Goal: Task Accomplishment & Management: Use online tool/utility

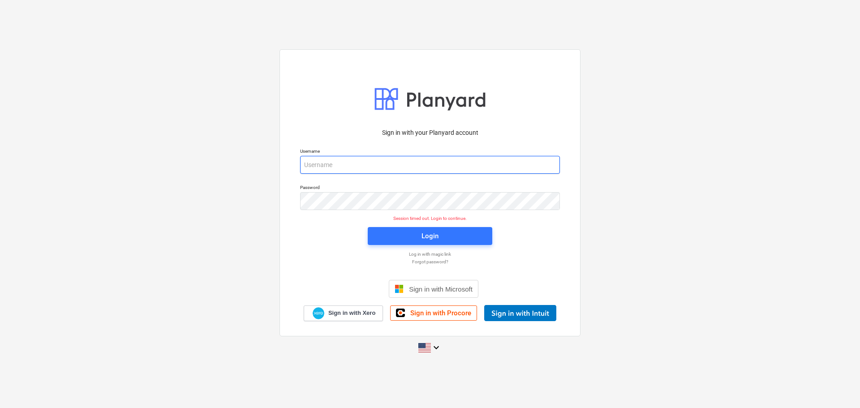
click at [374, 167] on input "email" at bounding box center [430, 165] width 260 height 18
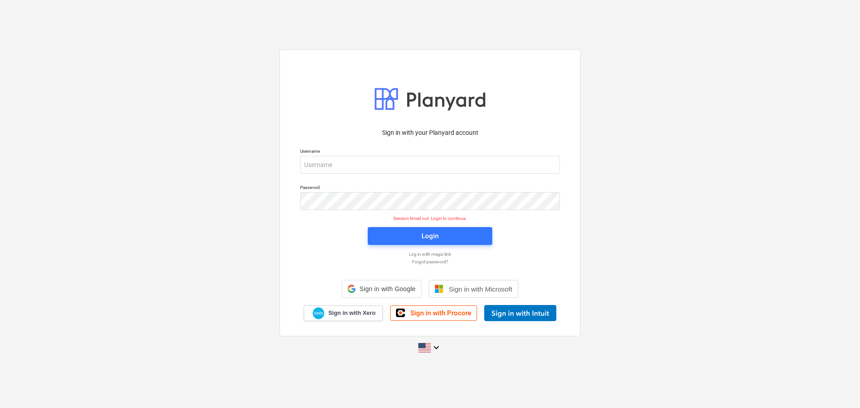
type input "[EMAIL_ADDRESS][DOMAIN_NAME]"
click at [413, 239] on span "Login" at bounding box center [429, 236] width 103 height 12
click at [357, 315] on span "Sign in with Xero" at bounding box center [351, 313] width 47 height 8
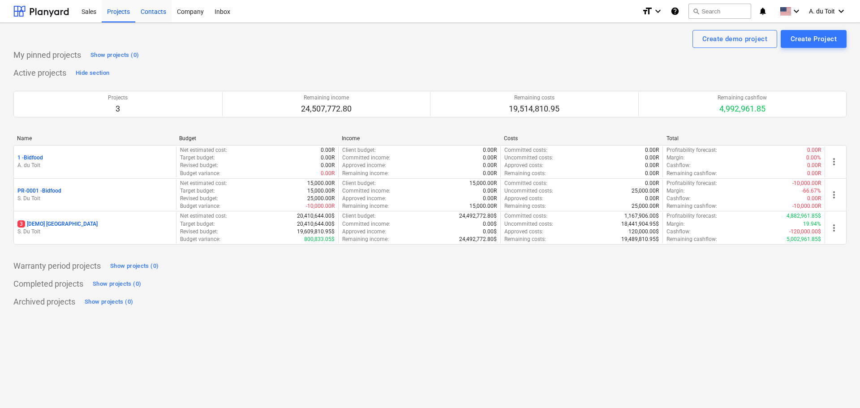
click at [156, 12] on div "Contacts" at bounding box center [153, 11] width 36 height 23
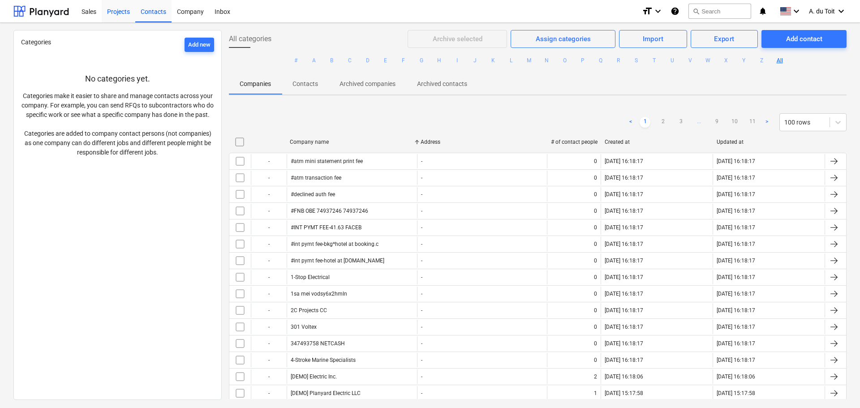
click at [125, 9] on div "Projects" at bounding box center [119, 11] width 34 height 23
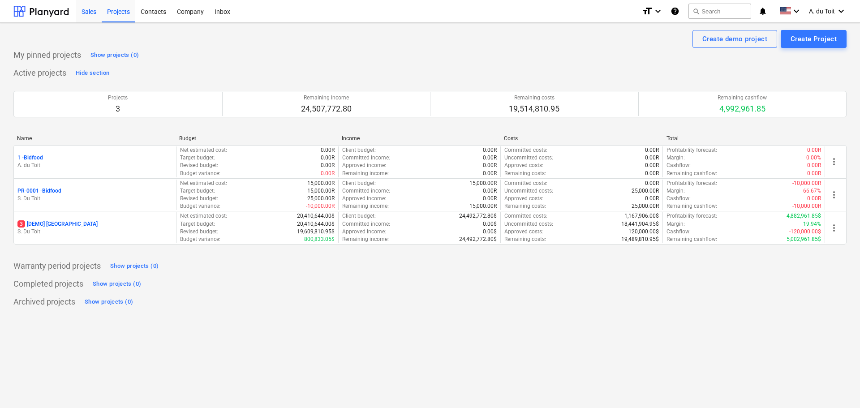
click at [95, 10] on div "Sales" at bounding box center [89, 11] width 26 height 23
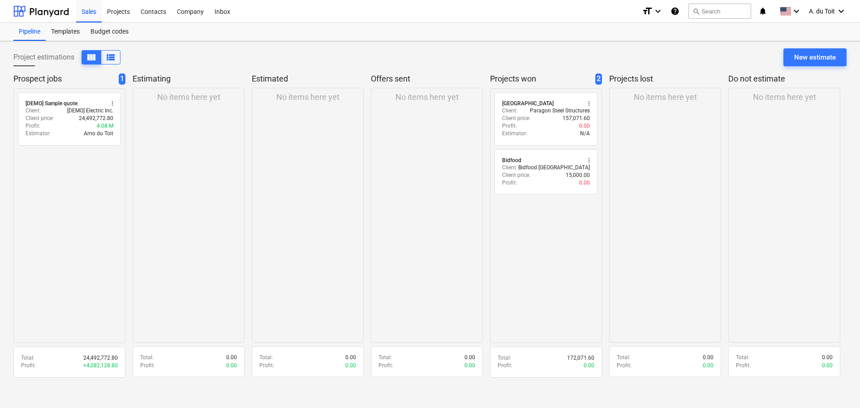
click at [544, 219] on div "radio_button_unchecked Brookside Mall more_vert Client : Paragon Steel Structur…" at bounding box center [546, 215] width 112 height 255
drag, startPoint x: 544, startPoint y: 219, endPoint x: 525, endPoint y: 229, distance: 21.6
click at [525, 229] on div "radio_button_unchecked Brookside Mall more_vert Client : Paragon Steel Structur…" at bounding box center [546, 215] width 112 height 255
click at [435, 137] on div "No items here yet" at bounding box center [427, 215] width 112 height 255
drag, startPoint x: 66, startPoint y: 162, endPoint x: 186, endPoint y: 122, distance: 126.4
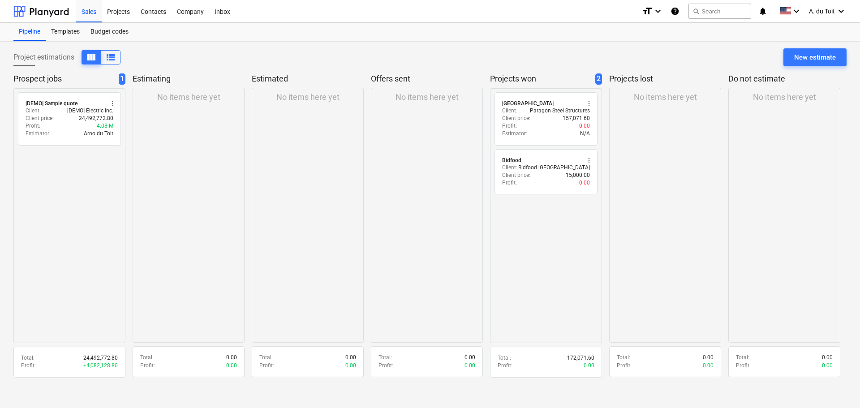
click at [67, 162] on div "radio_button_unchecked [DEMO] Sample quote more_vert Client : [DEMO] Electric I…" at bounding box center [69, 215] width 112 height 255
click at [828, 59] on div "New estimate" at bounding box center [815, 57] width 42 height 12
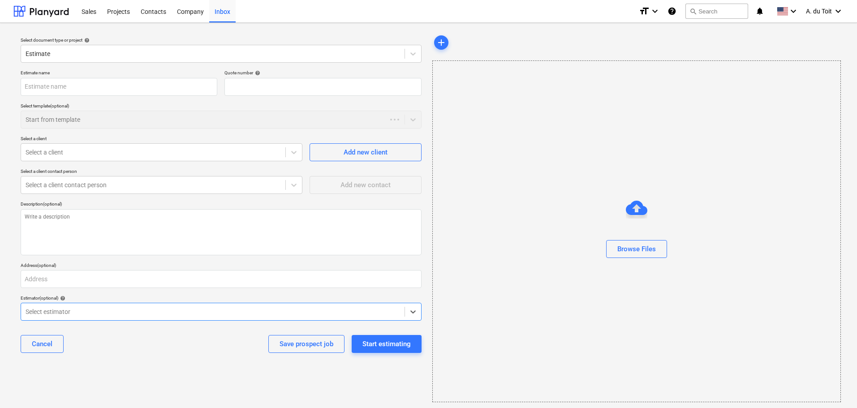
type textarea "x"
type input "QU-0008"
type textarea "x"
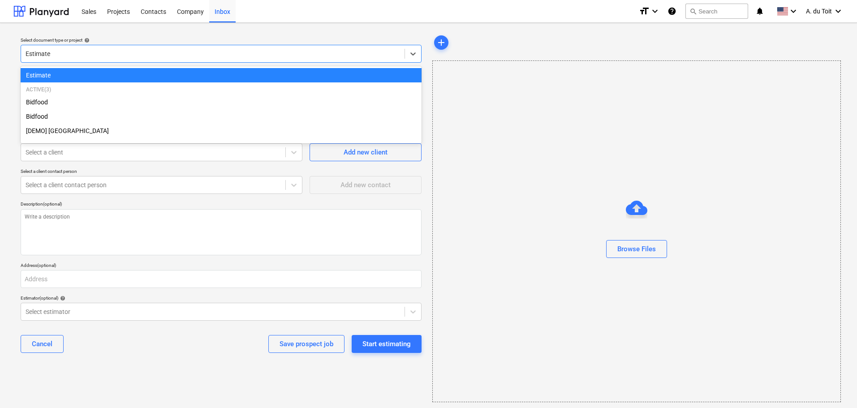
click at [98, 62] on div "Estimate" at bounding box center [221, 54] width 401 height 18
click at [90, 55] on div at bounding box center [213, 53] width 374 height 9
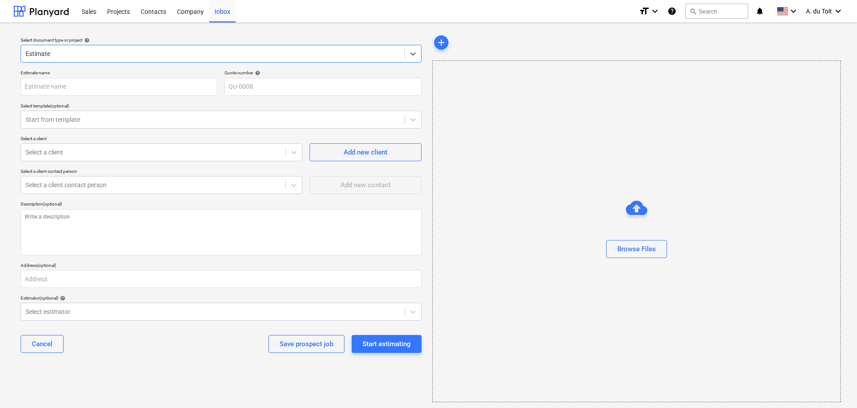
click at [90, 54] on div at bounding box center [213, 53] width 374 height 9
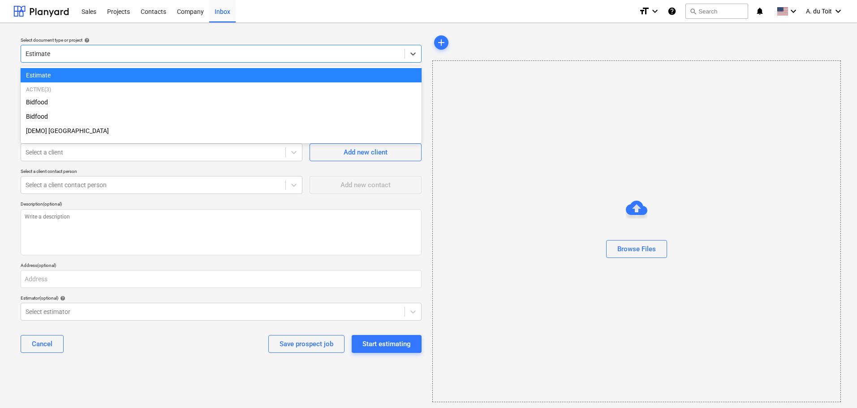
click at [89, 54] on div at bounding box center [213, 53] width 374 height 9
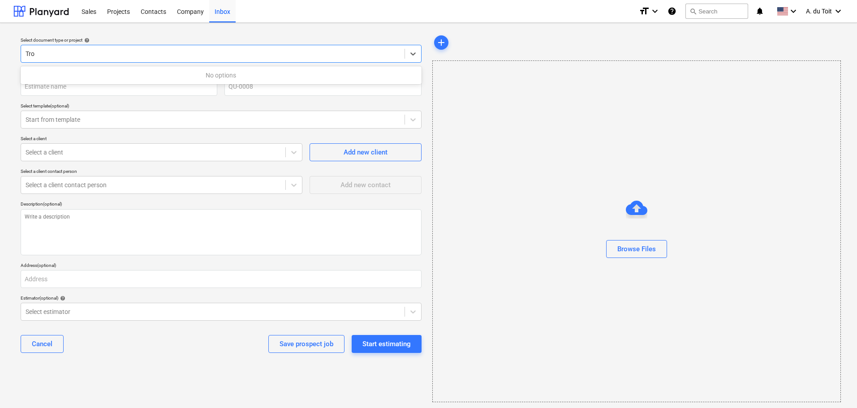
type input "Trox"
click at [97, 58] on div at bounding box center [213, 53] width 374 height 9
click at [105, 90] on input "text" at bounding box center [119, 87] width 197 height 18
type textarea "x"
type input "T"
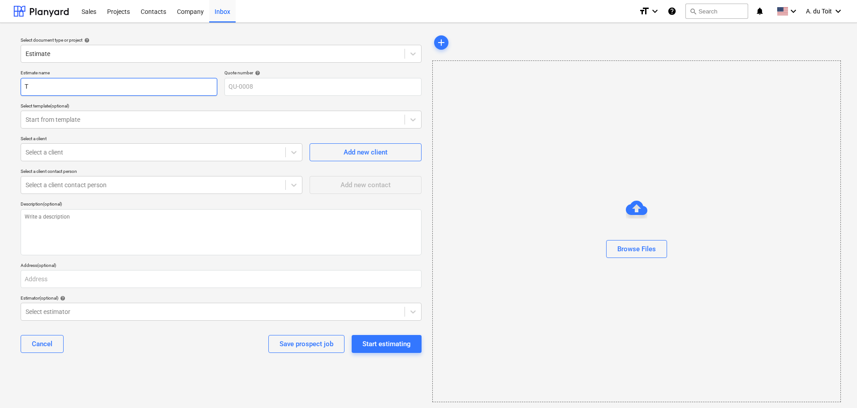
type textarea "x"
type input "Tr"
type textarea "x"
type input "Tro"
type textarea "x"
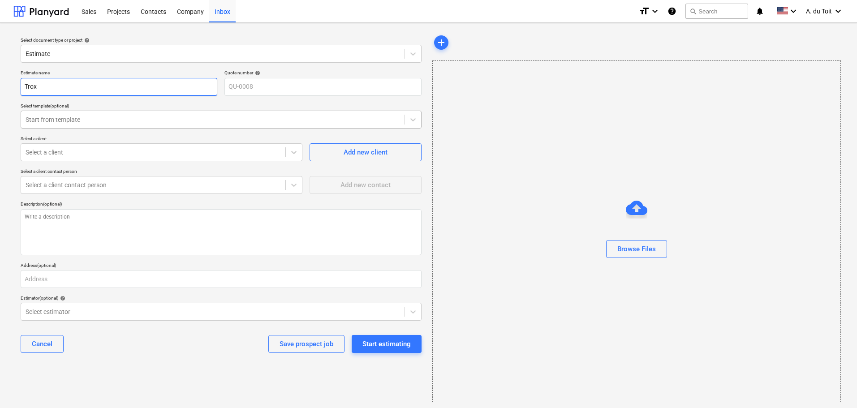
type input "Trox"
type textarea "x"
click at [111, 120] on div at bounding box center [213, 119] width 374 height 9
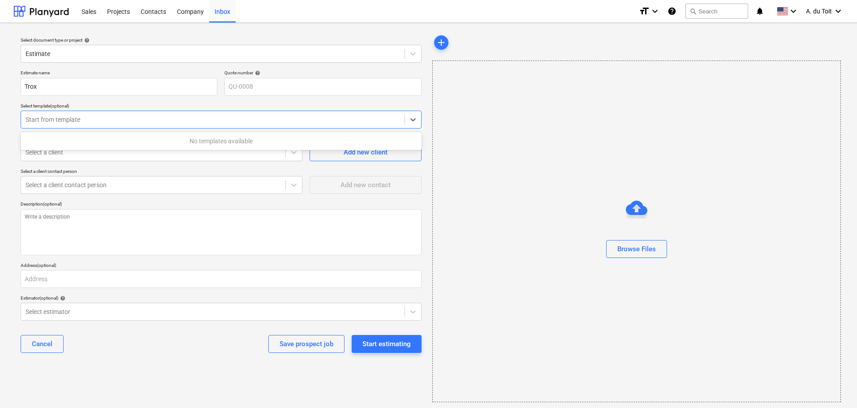
click at [111, 120] on div at bounding box center [213, 119] width 374 height 9
click at [239, 151] on div at bounding box center [153, 152] width 255 height 9
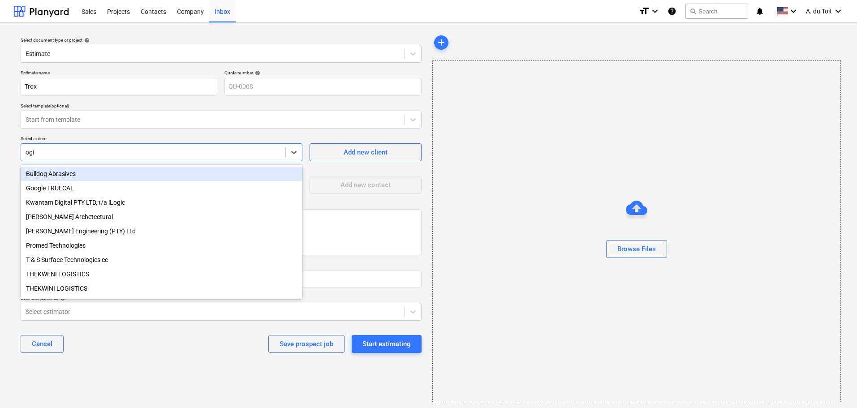
type input "ogil"
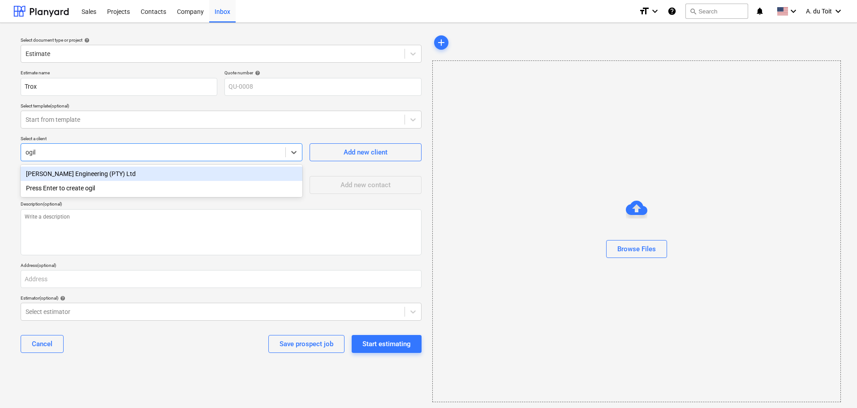
click at [102, 172] on div "[PERSON_NAME] Engineering (PTY) Ltd" at bounding box center [162, 174] width 282 height 14
type textarea "x"
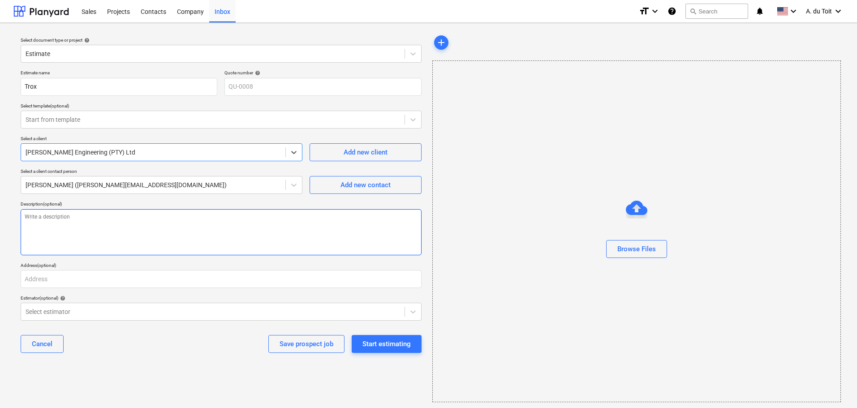
click at [121, 223] on textarea at bounding box center [221, 232] width 401 height 46
type textarea "x"
type textarea "S"
type textarea "x"
type textarea "St"
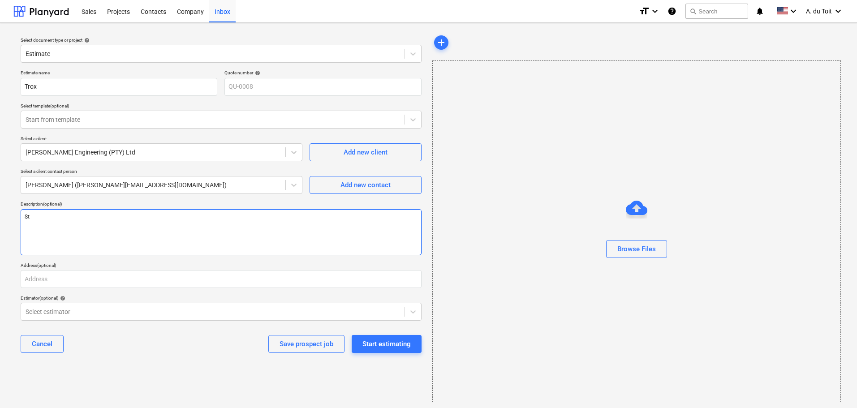
type textarea "x"
type textarea "Str"
type textarea "x"
type textarea "Stru"
type textarea "x"
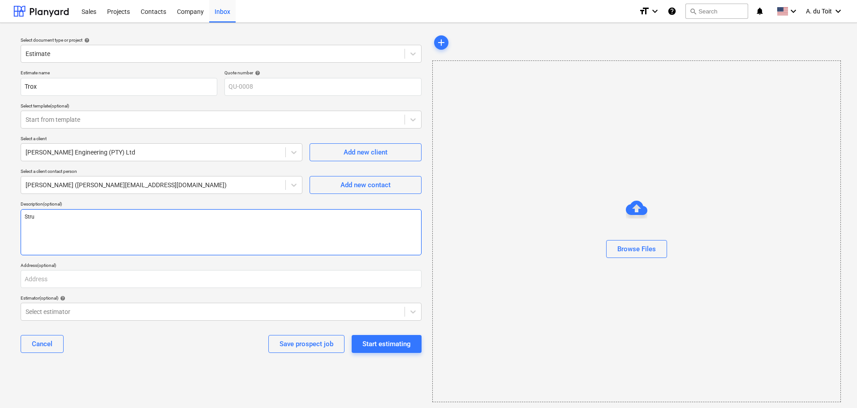
type textarea "Struc"
type textarea "x"
type textarea "Struct"
type textarea "x"
type textarea "Structu"
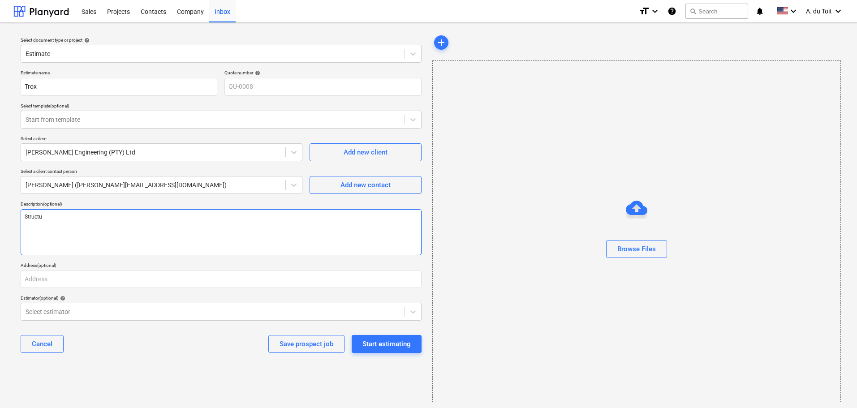
type textarea "x"
type textarea "Structur"
type textarea "x"
type textarea "Structura"
type textarea "x"
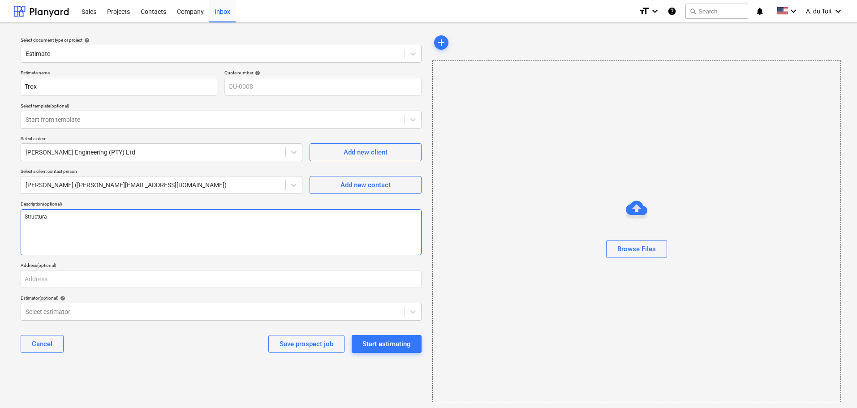
type textarea "Structural"
type textarea "x"
type textarea "Structural"
type textarea "x"
type textarea "Structural s"
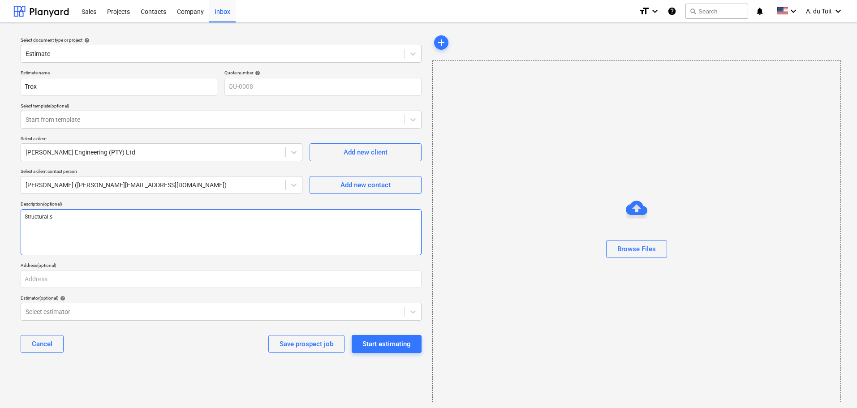
type textarea "x"
type textarea "Structural st"
type textarea "x"
type textarea "Structural ste"
type textarea "x"
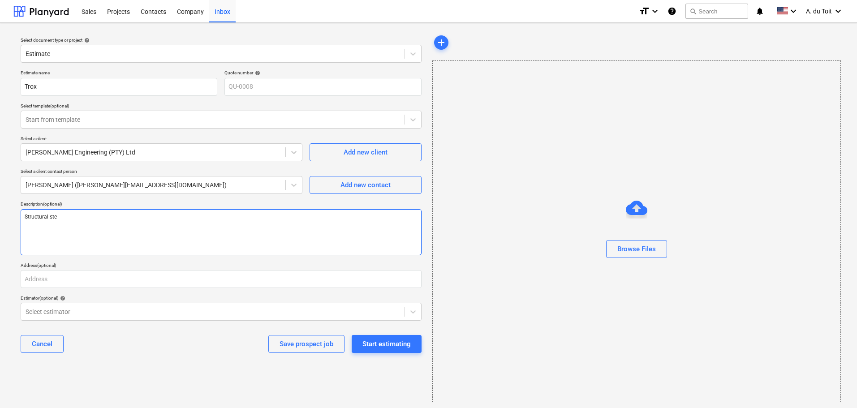
type textarea "Structural stee"
type textarea "x"
type textarea "Structural steel"
type textarea "x"
type textarea "Structural steel"
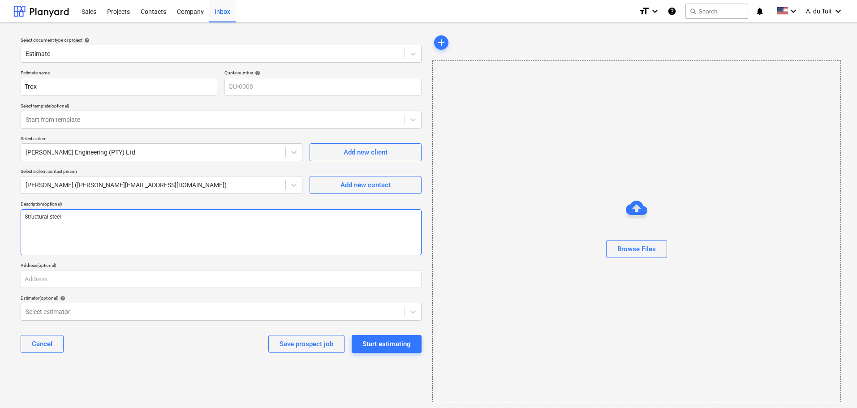
type textarea "x"
type textarea "Structural steel p"
type textarea "x"
type textarea "Structural steel pa"
type textarea "x"
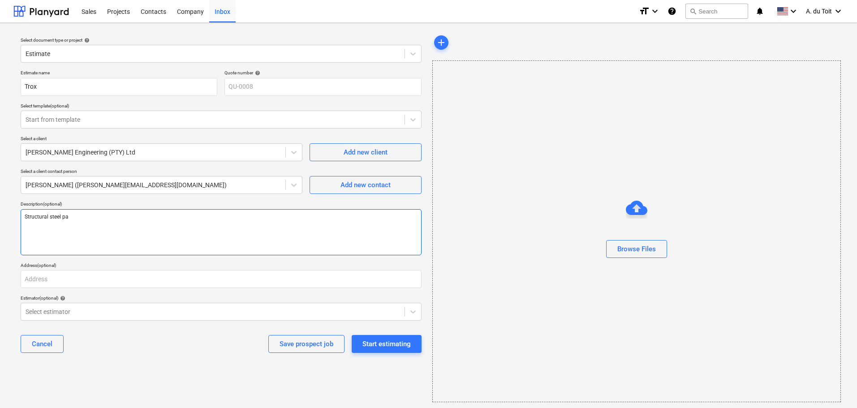
type textarea "Structural steel pai"
type textarea "x"
type textarea "Structural steel pain"
type textarea "x"
type textarea "Structural steel paint"
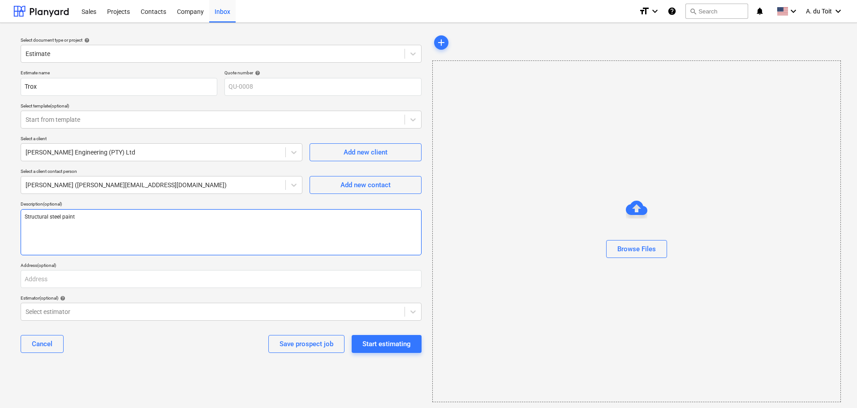
type textarea "x"
type textarea "Structural steel painti"
type textarea "x"
type textarea "Structural steel paintin"
type textarea "x"
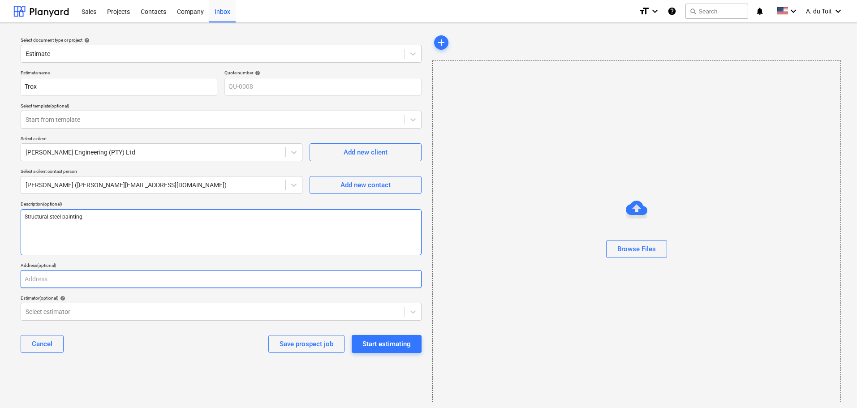
type textarea "Structural steel painting"
click at [91, 281] on input "text" at bounding box center [221, 279] width 401 height 18
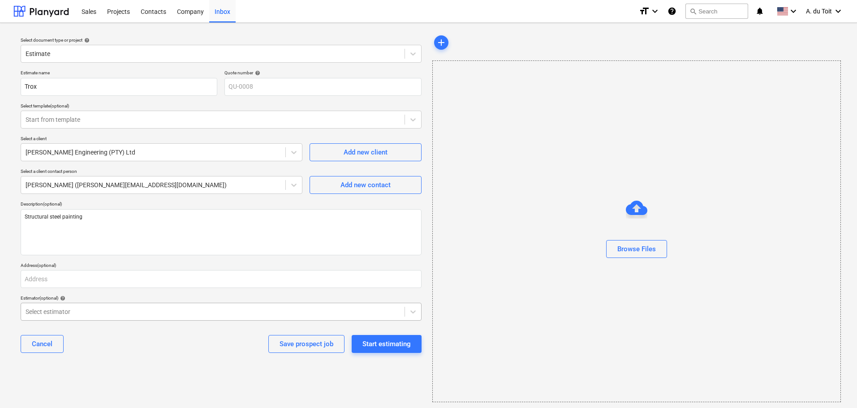
click at [102, 307] on div at bounding box center [213, 311] width 374 height 9
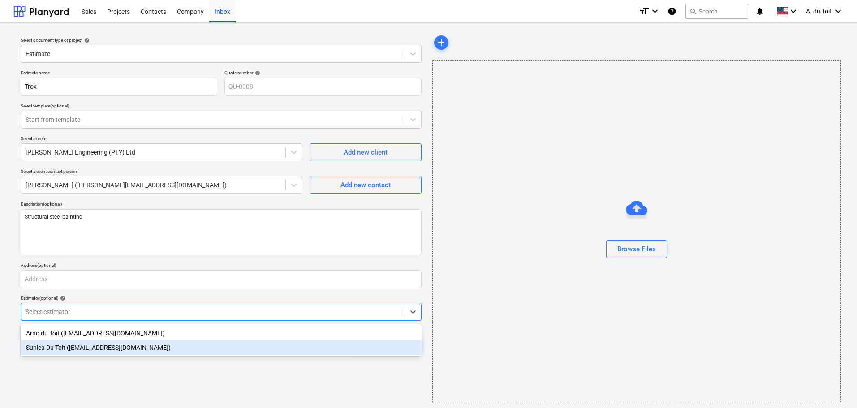
click at [91, 350] on div "Sunica Du Toit ([EMAIL_ADDRESS][DOMAIN_NAME])" at bounding box center [221, 347] width 401 height 14
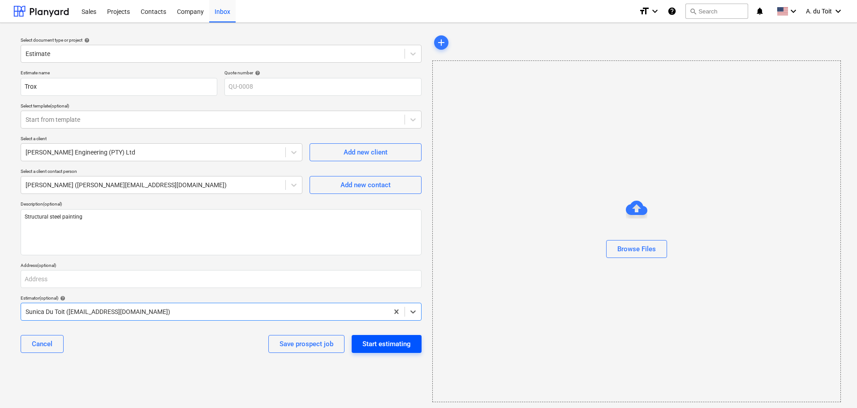
click at [383, 343] on div "Start estimating" at bounding box center [386, 344] width 48 height 12
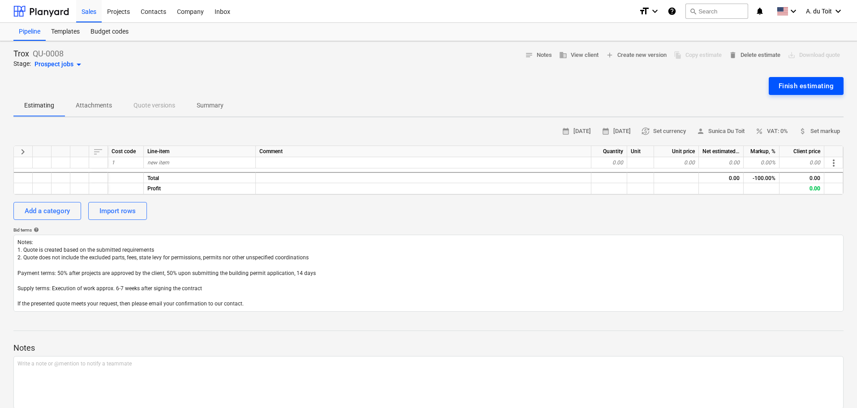
click at [794, 89] on div "Finish estimating" at bounding box center [805, 86] width 55 height 12
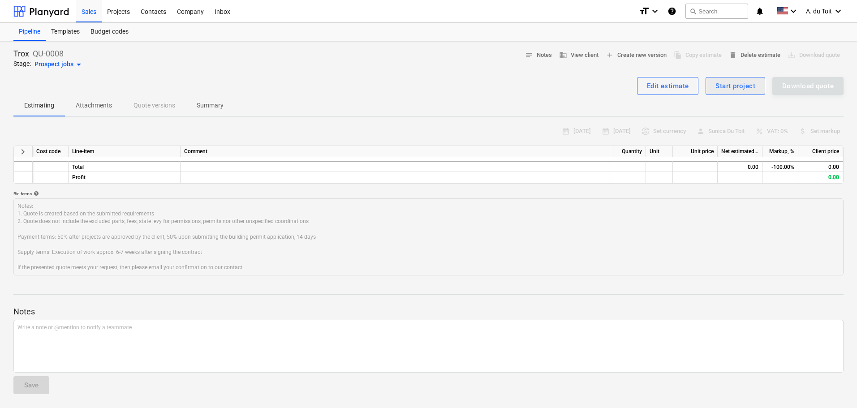
click at [746, 86] on div "Start project" at bounding box center [735, 86] width 40 height 12
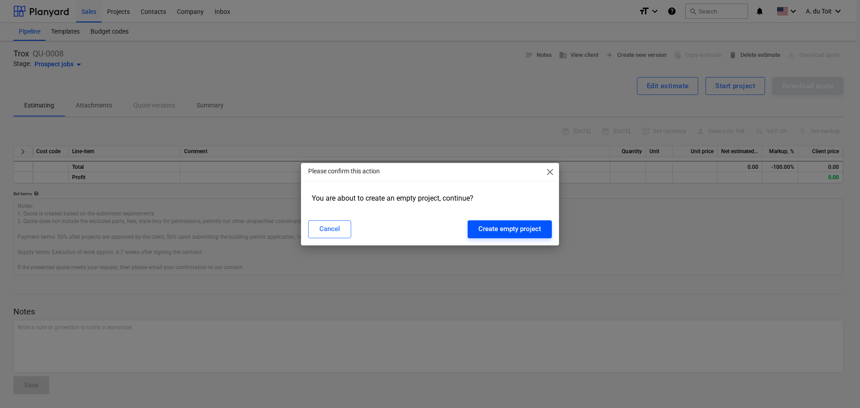
click at [520, 231] on div "Create empty project" at bounding box center [509, 229] width 63 height 12
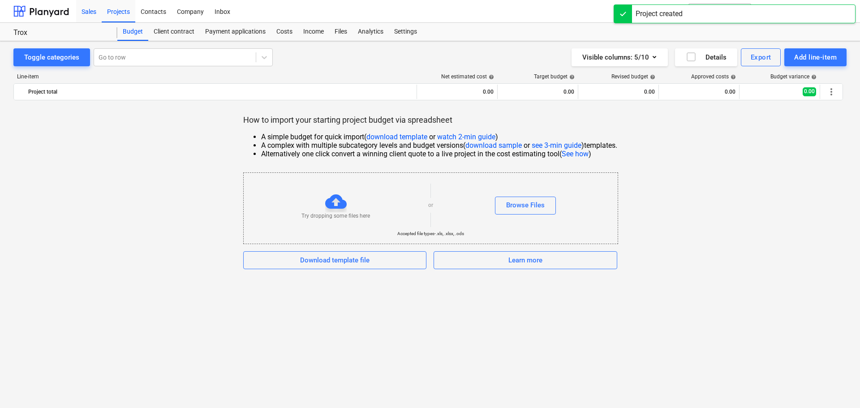
click at [90, 7] on div "Sales" at bounding box center [89, 11] width 26 height 23
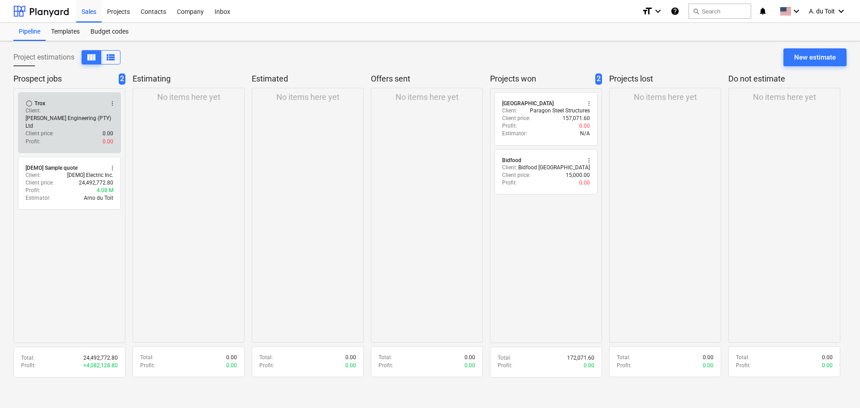
click at [63, 115] on p "[PERSON_NAME] Engineering (PTY) Ltd" at bounding box center [70, 122] width 88 height 15
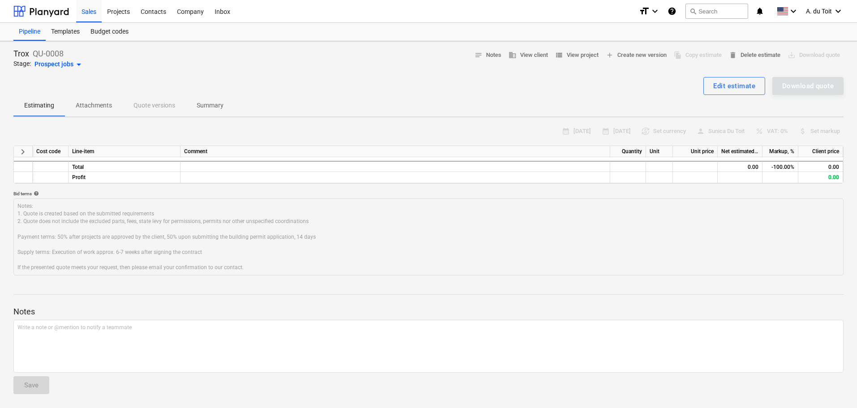
type textarea "x"
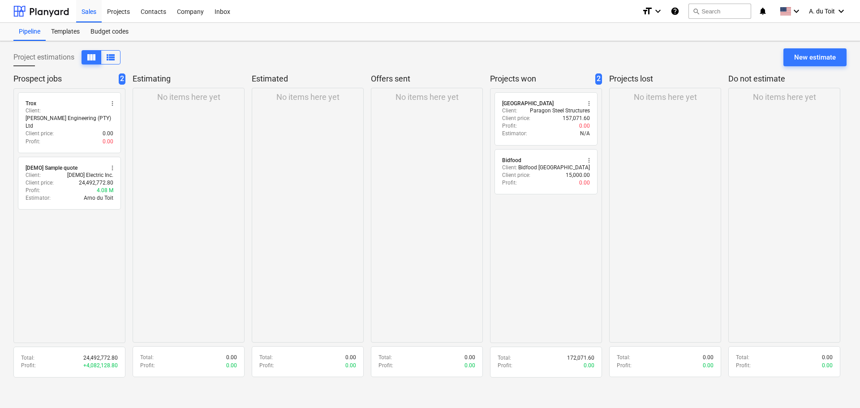
drag, startPoint x: 69, startPoint y: 112, endPoint x: 68, endPoint y: 72, distance: 39.9
click at [68, 72] on div "Project estimations view_column view_list New estimate" at bounding box center [429, 60] width 833 height 25
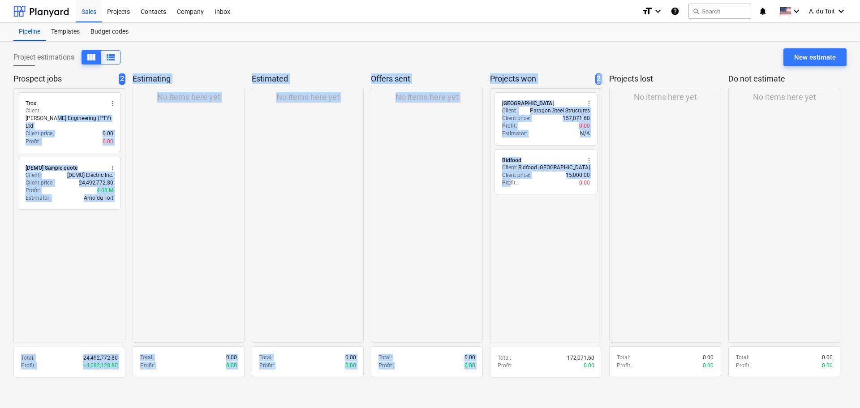
drag, startPoint x: 66, startPoint y: 114, endPoint x: 520, endPoint y: 234, distance: 469.6
click at [507, 238] on div "Prospect jobs 2 radio_button_unchecked Trox more_vert Client : [PERSON_NAME] En…" at bounding box center [429, 227] width 833 height 309
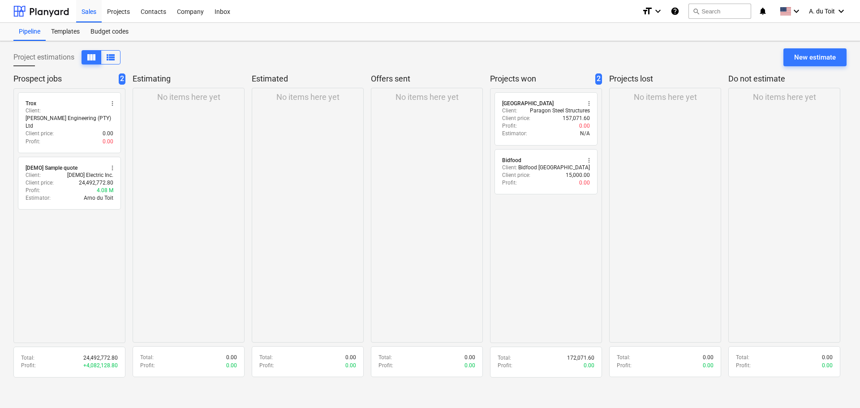
click at [552, 251] on div "radio_button_unchecked Brookside Mall more_vert Client : Paragon Steel Structur…" at bounding box center [546, 215] width 112 height 255
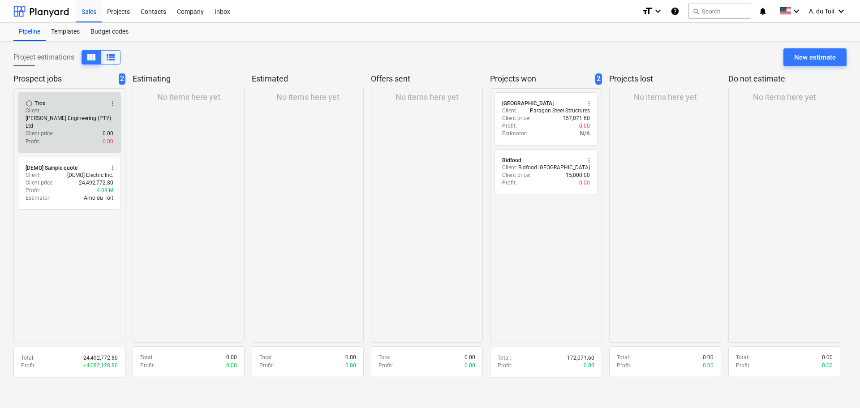
click at [113, 105] on span "more_vert" at bounding box center [112, 103] width 7 height 7
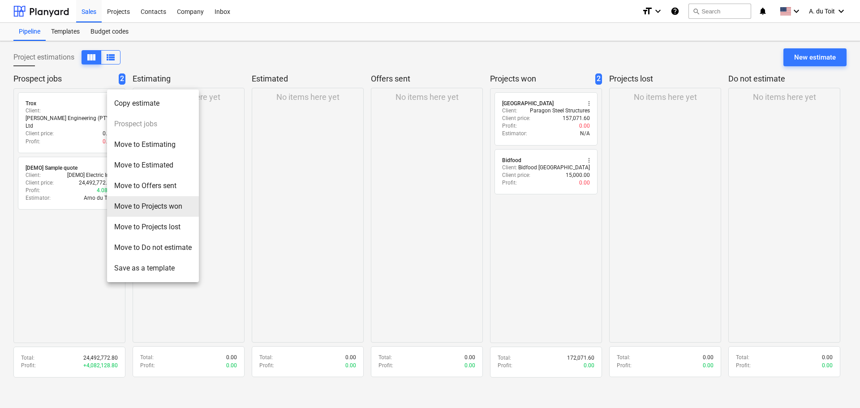
click at [173, 209] on li "Move to Projects won" at bounding box center [153, 206] width 92 height 21
